Goal: Information Seeking & Learning: Learn about a topic

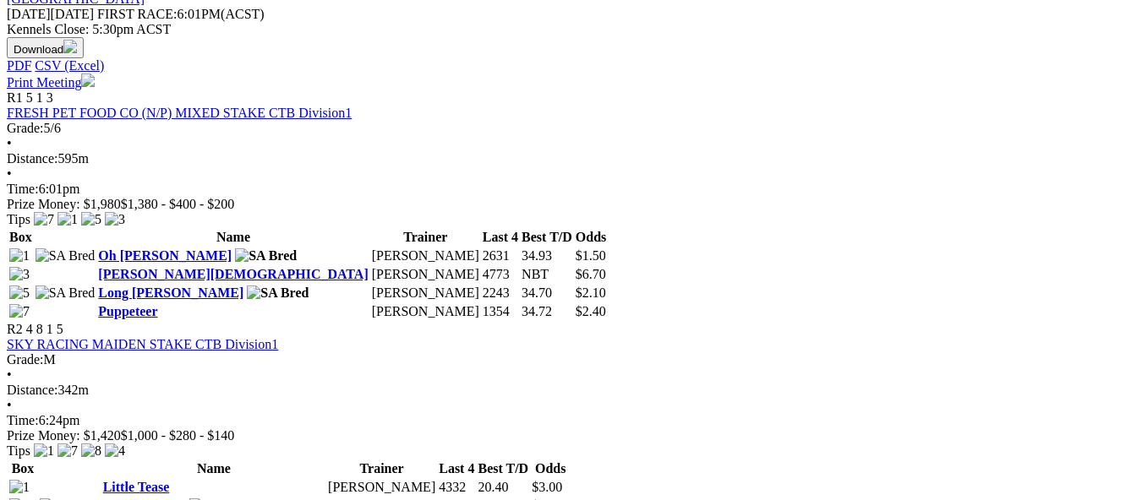
scroll to position [676, 0]
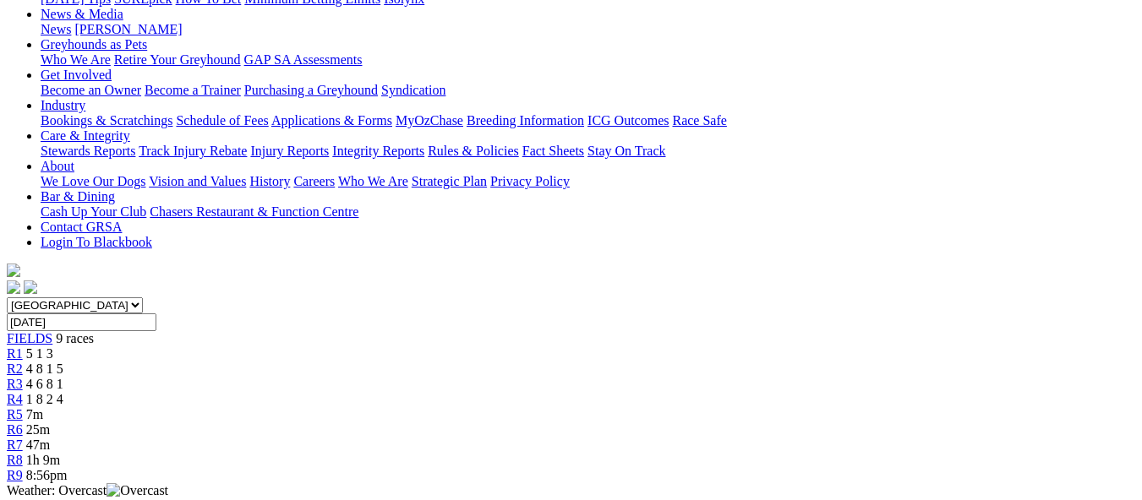
scroll to position [338, 0]
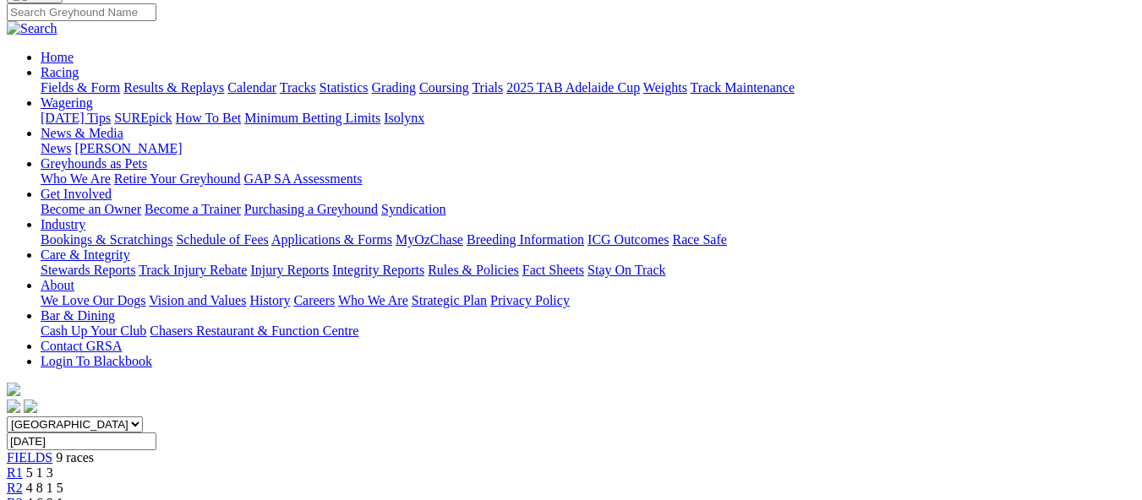
scroll to position [85, 0]
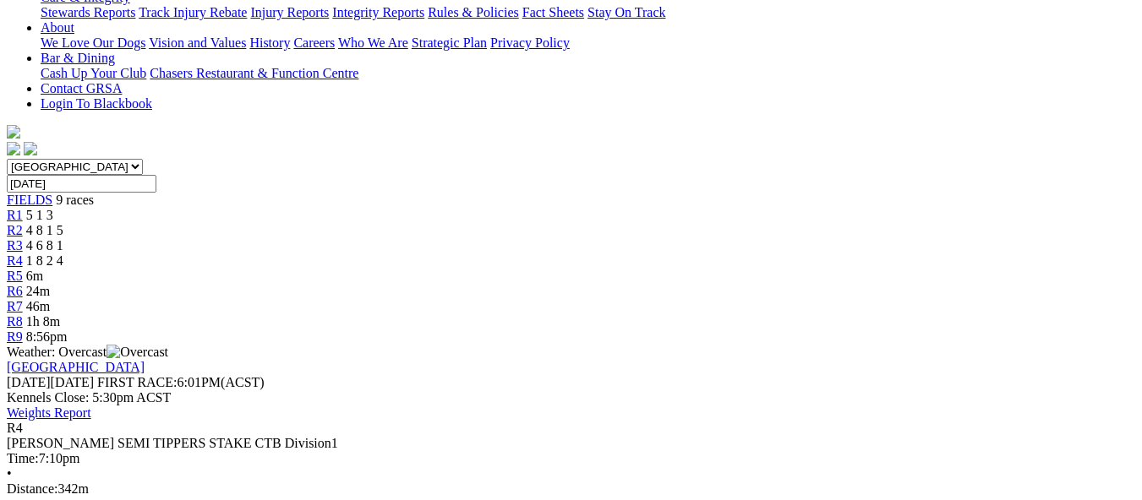
scroll to position [423, 0]
